Goal: Find specific page/section: Find specific page/section

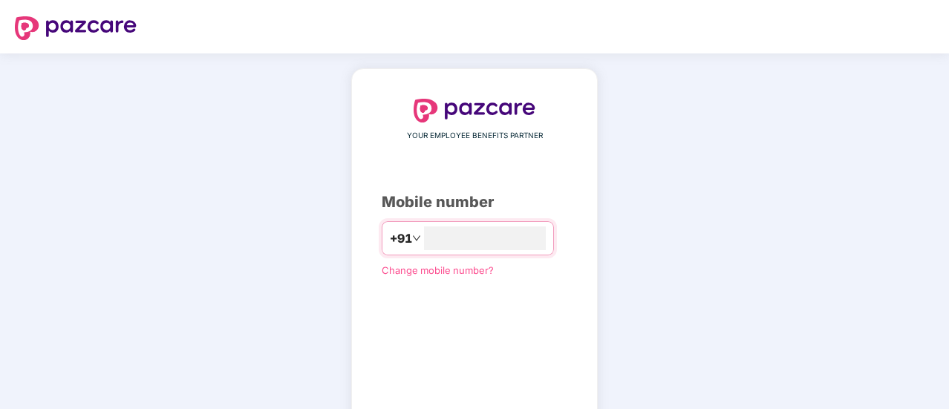
scroll to position [82, 0]
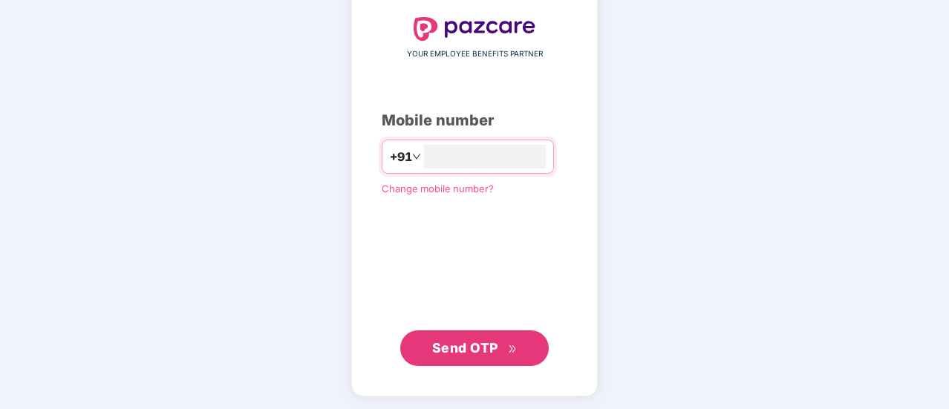
type input "**********"
click at [486, 341] on span "Send OTP" at bounding box center [465, 347] width 66 height 16
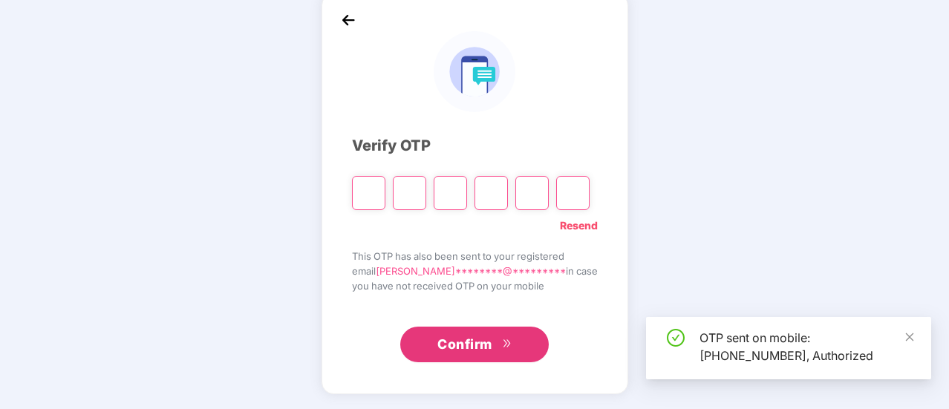
scroll to position [74, 0]
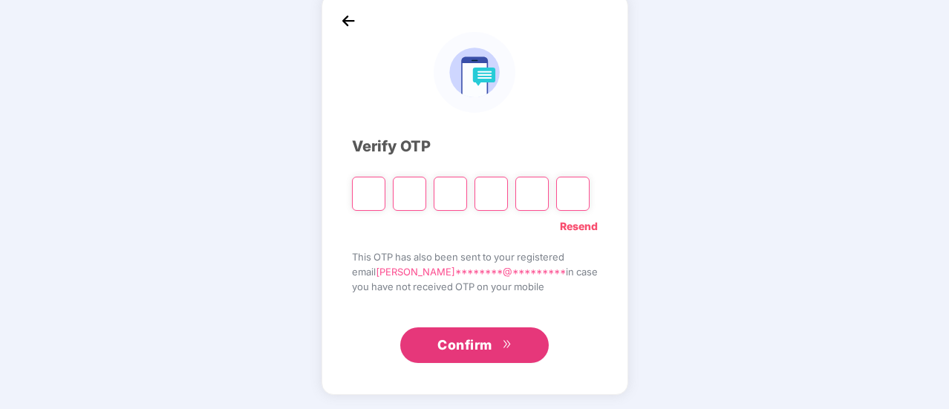
type input "*"
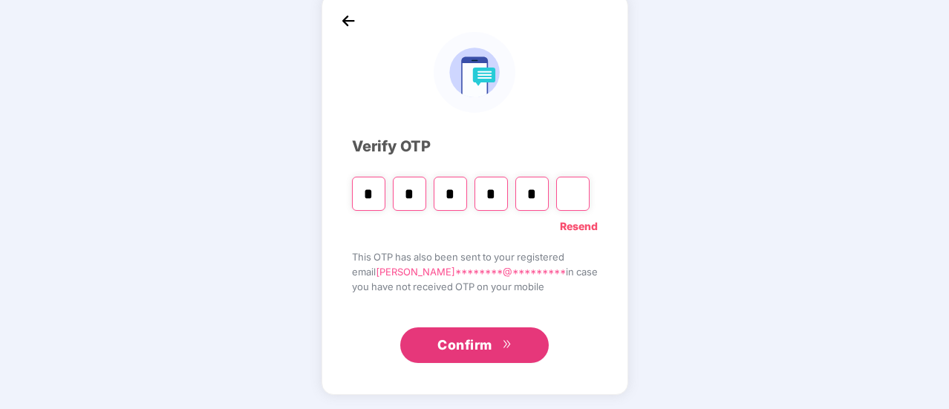
type input "*"
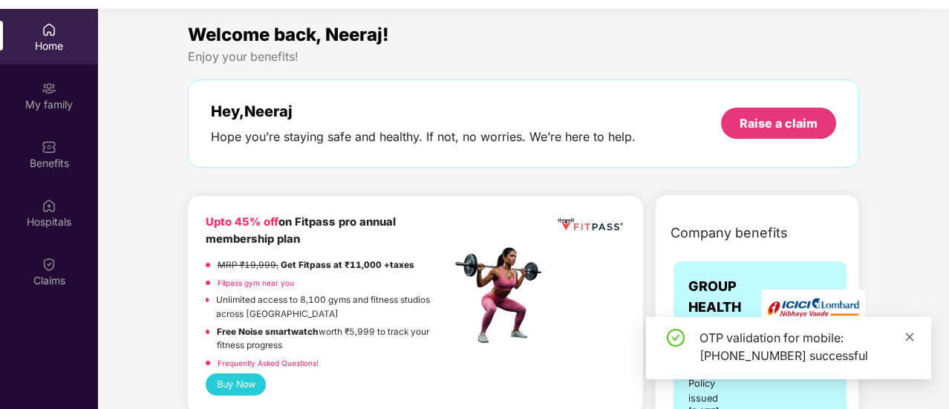
click at [912, 338] on icon "close" at bounding box center [909, 337] width 10 height 10
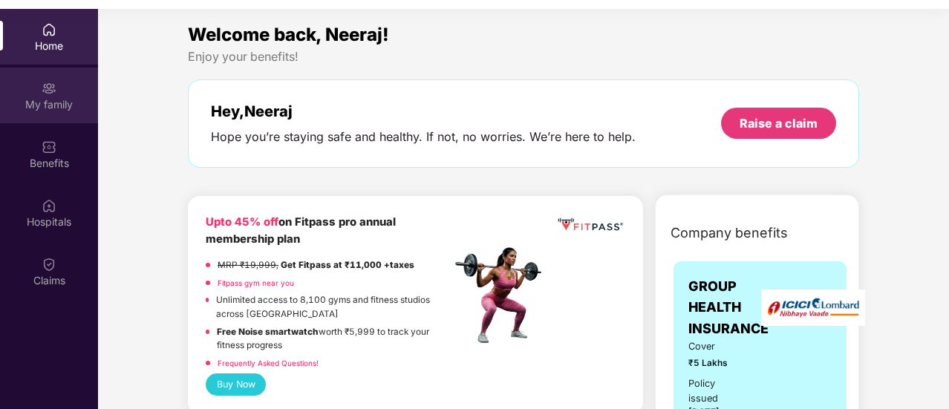
click at [53, 100] on div "My family" at bounding box center [49, 104] width 98 height 15
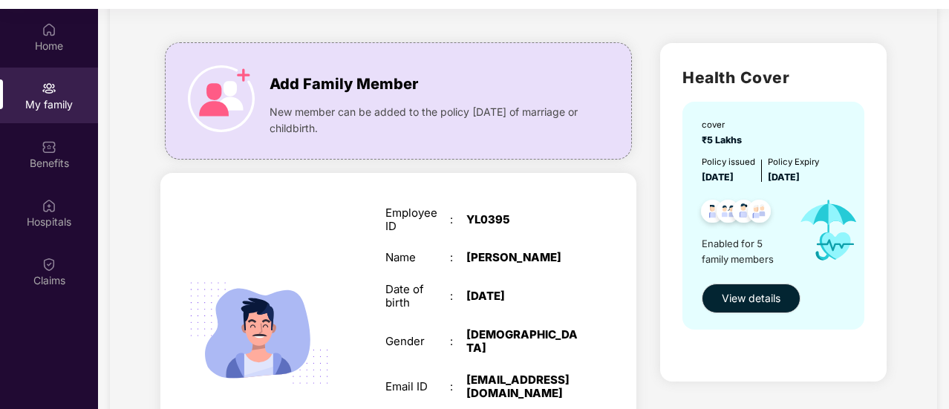
scroll to position [71, 0]
click at [734, 293] on span "View details" at bounding box center [751, 298] width 59 height 16
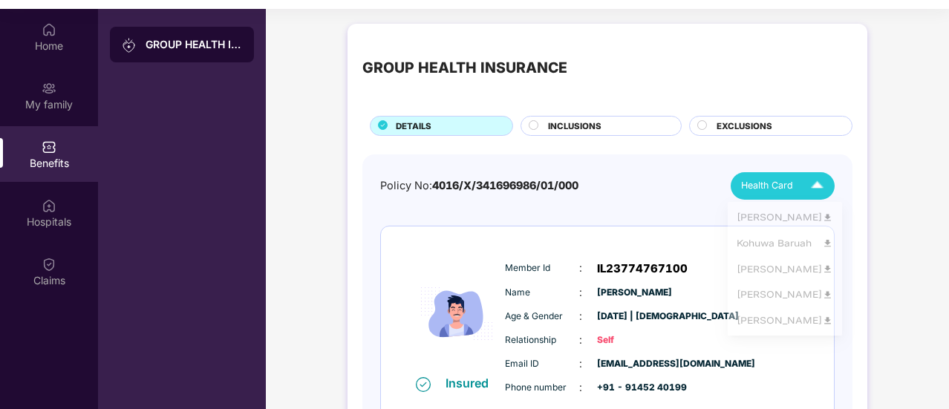
click at [812, 173] on img at bounding box center [817, 186] width 26 height 26
click at [667, 197] on div "Policy No: 4016/X/341696986/01/000 Health Card" at bounding box center [607, 185] width 454 height 27
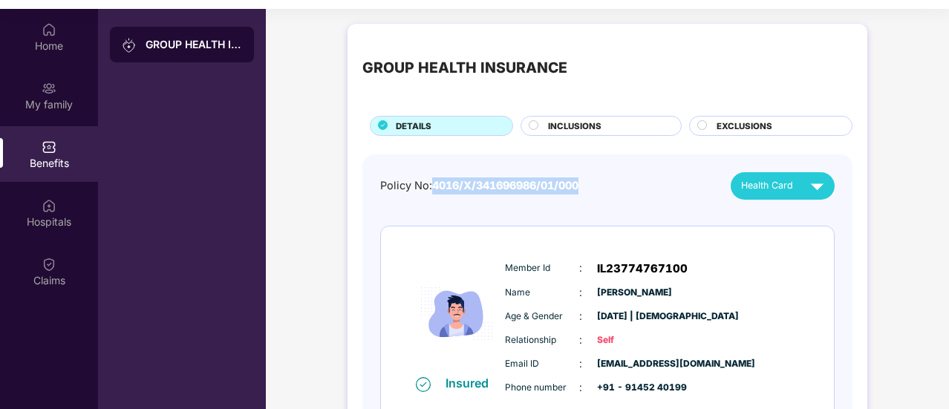
drag, startPoint x: 434, startPoint y: 183, endPoint x: 596, endPoint y: 179, distance: 161.9
click at [596, 179] on div "Policy No: 4016/X/341696986/01/000 Health Card" at bounding box center [607, 185] width 454 height 27
copy span "4016/X/341696986/01/000"
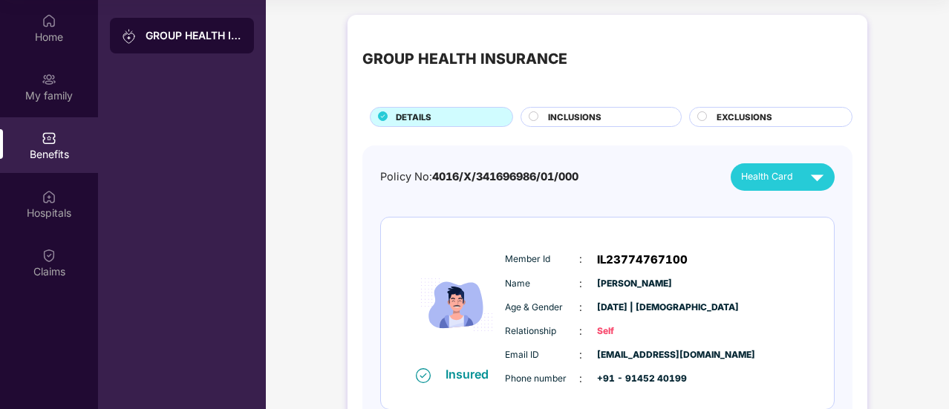
drag, startPoint x: 59, startPoint y: 146, endPoint x: 317, endPoint y: 181, distance: 260.0
click at [209, 42] on div "GROUP HEALTH INSURANCE" at bounding box center [194, 35] width 97 height 15
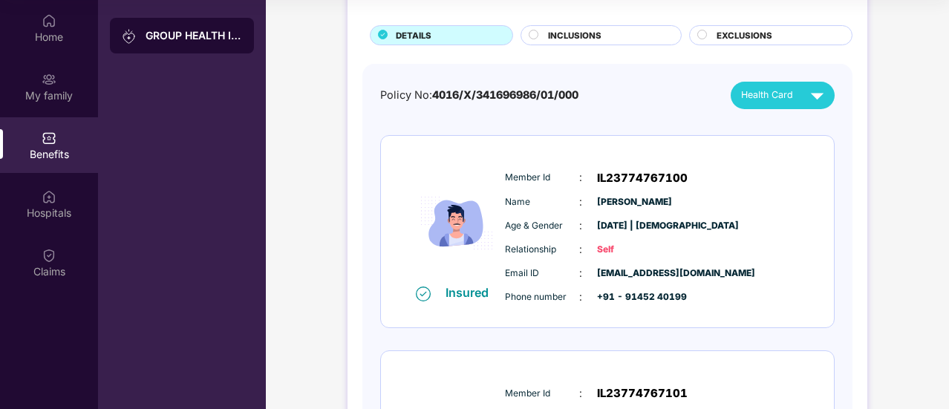
scroll to position [93, 0]
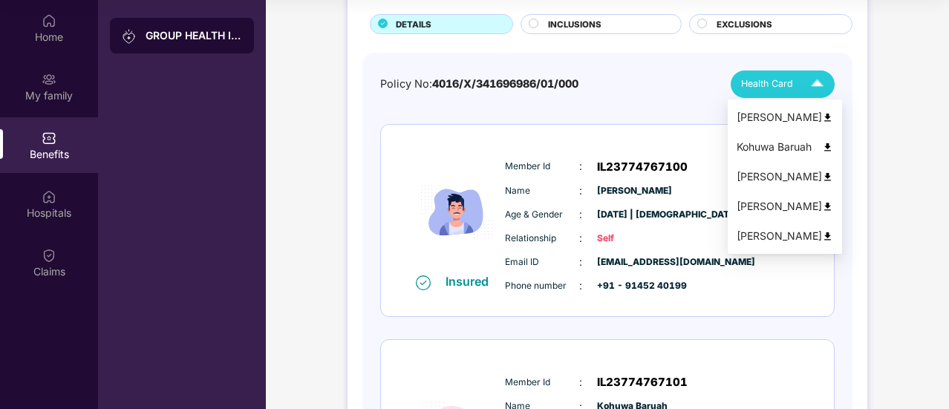
click at [787, 90] on span "Health Card" at bounding box center [767, 83] width 52 height 15
click at [822, 114] on img at bounding box center [827, 117] width 11 height 11
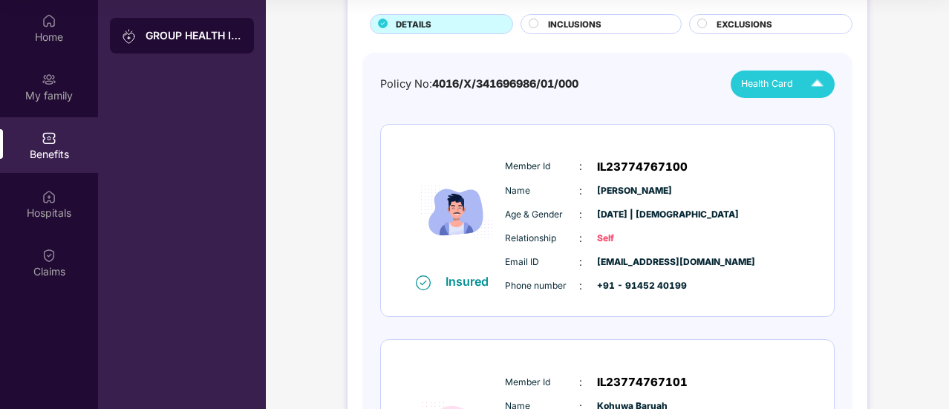
scroll to position [0, 0]
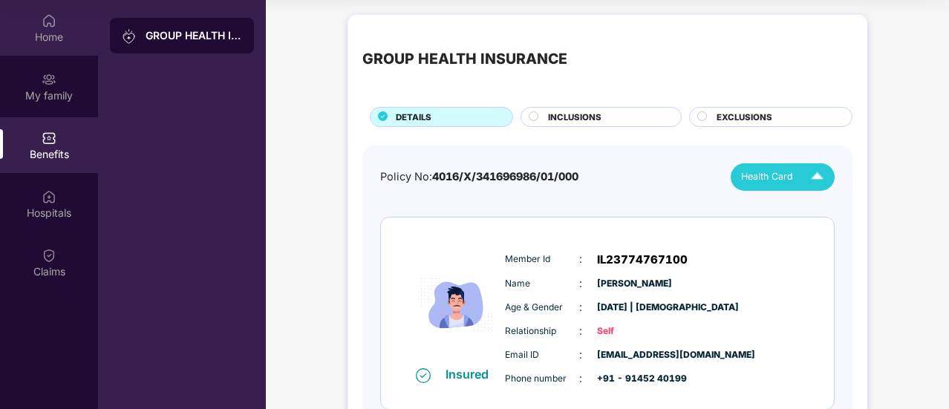
click at [64, 37] on div "Home" at bounding box center [49, 37] width 98 height 15
